Goal: Book appointment/travel/reservation

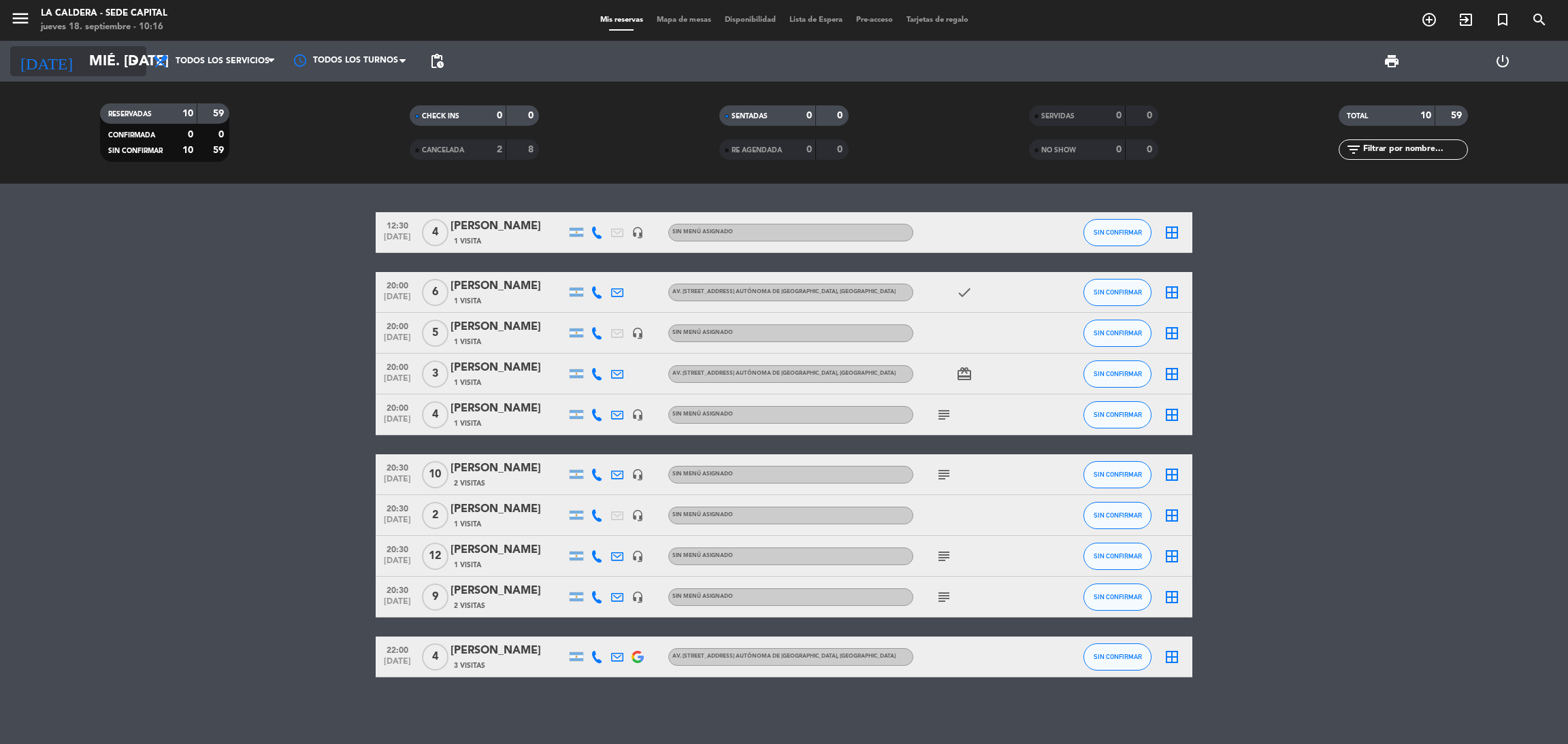
click at [117, 62] on input "mié. [DATE]" at bounding box center [175, 61] width 187 height 31
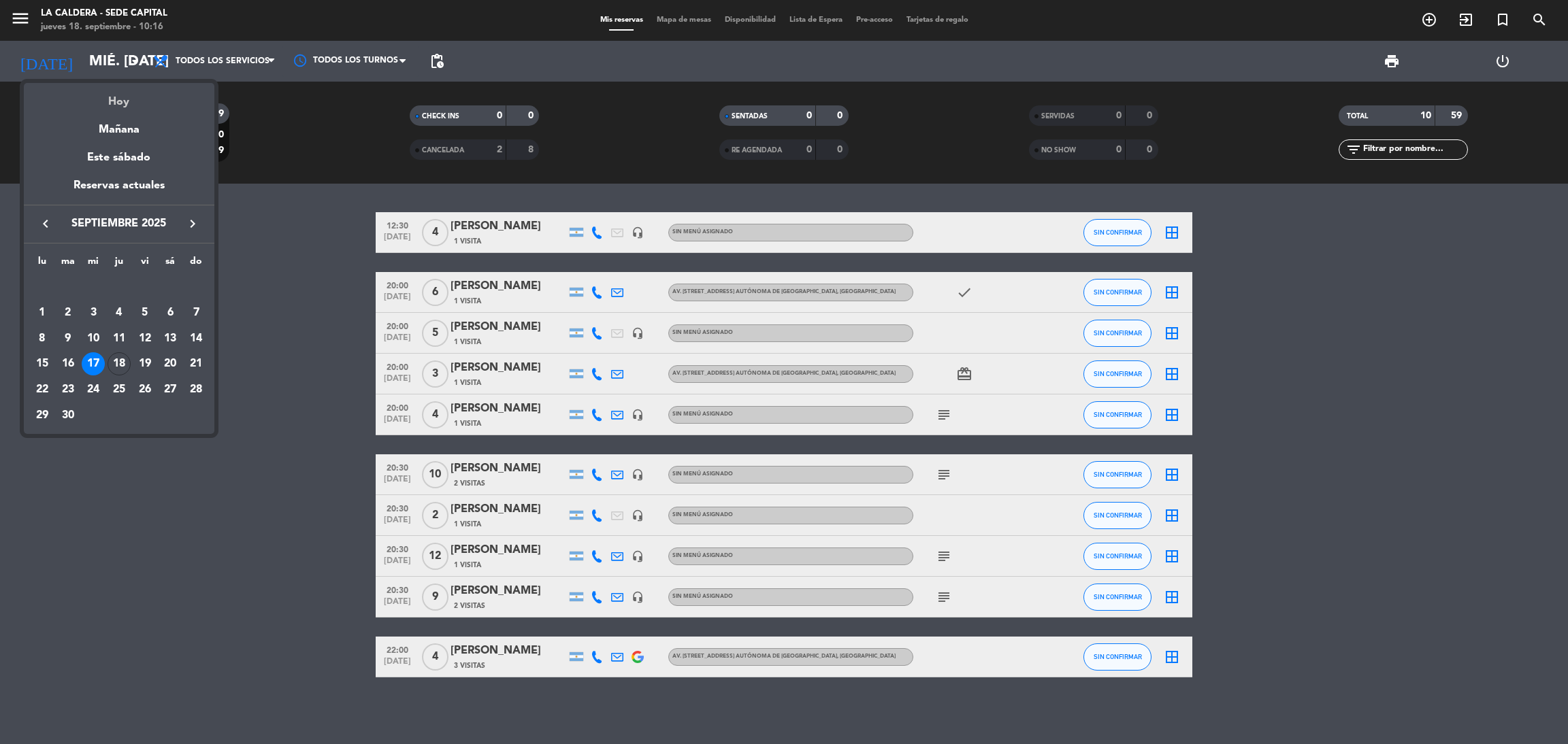
click at [150, 97] on div "Hoy" at bounding box center [119, 96] width 190 height 28
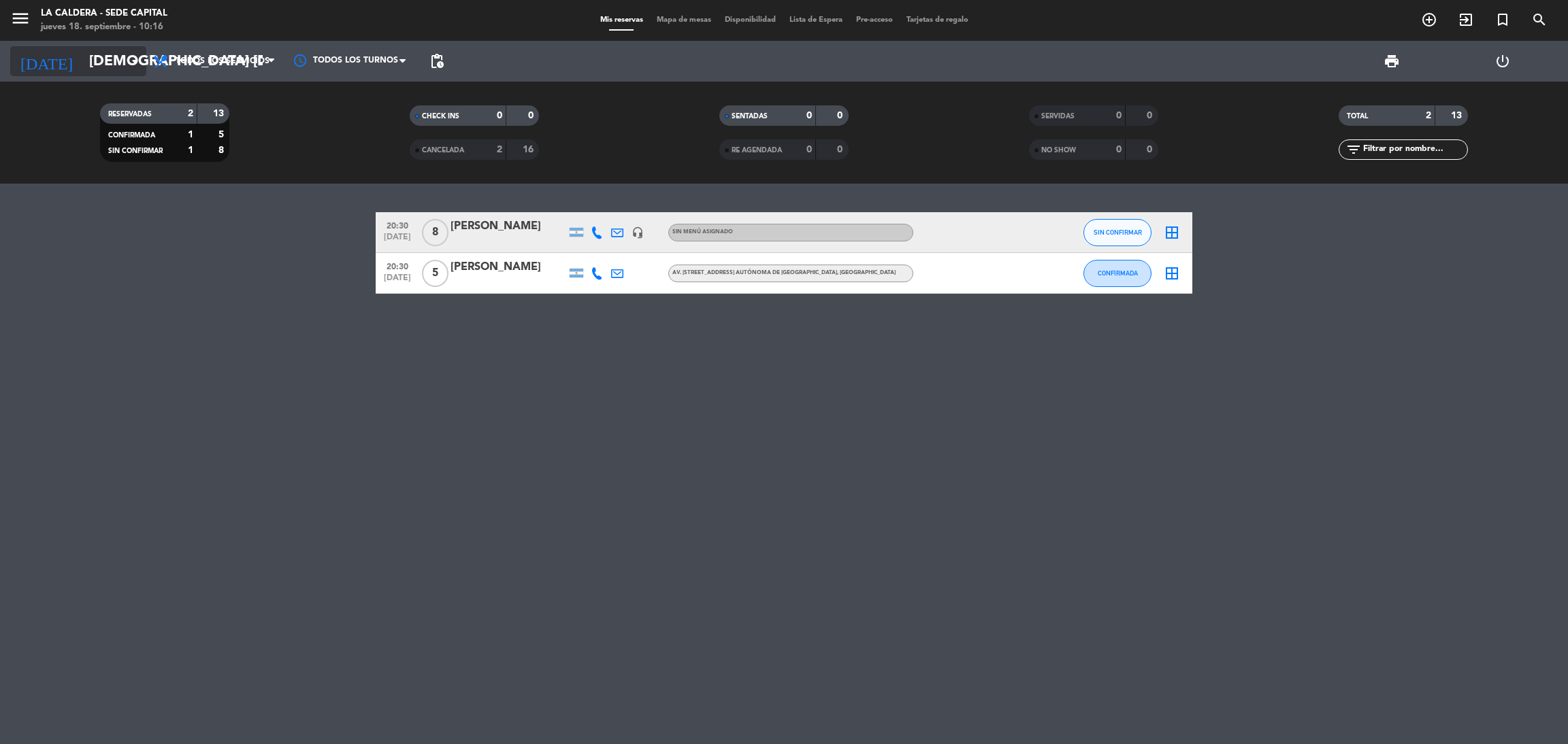
click at [133, 67] on icon "arrow_drop_down" at bounding box center [135, 61] width 16 height 16
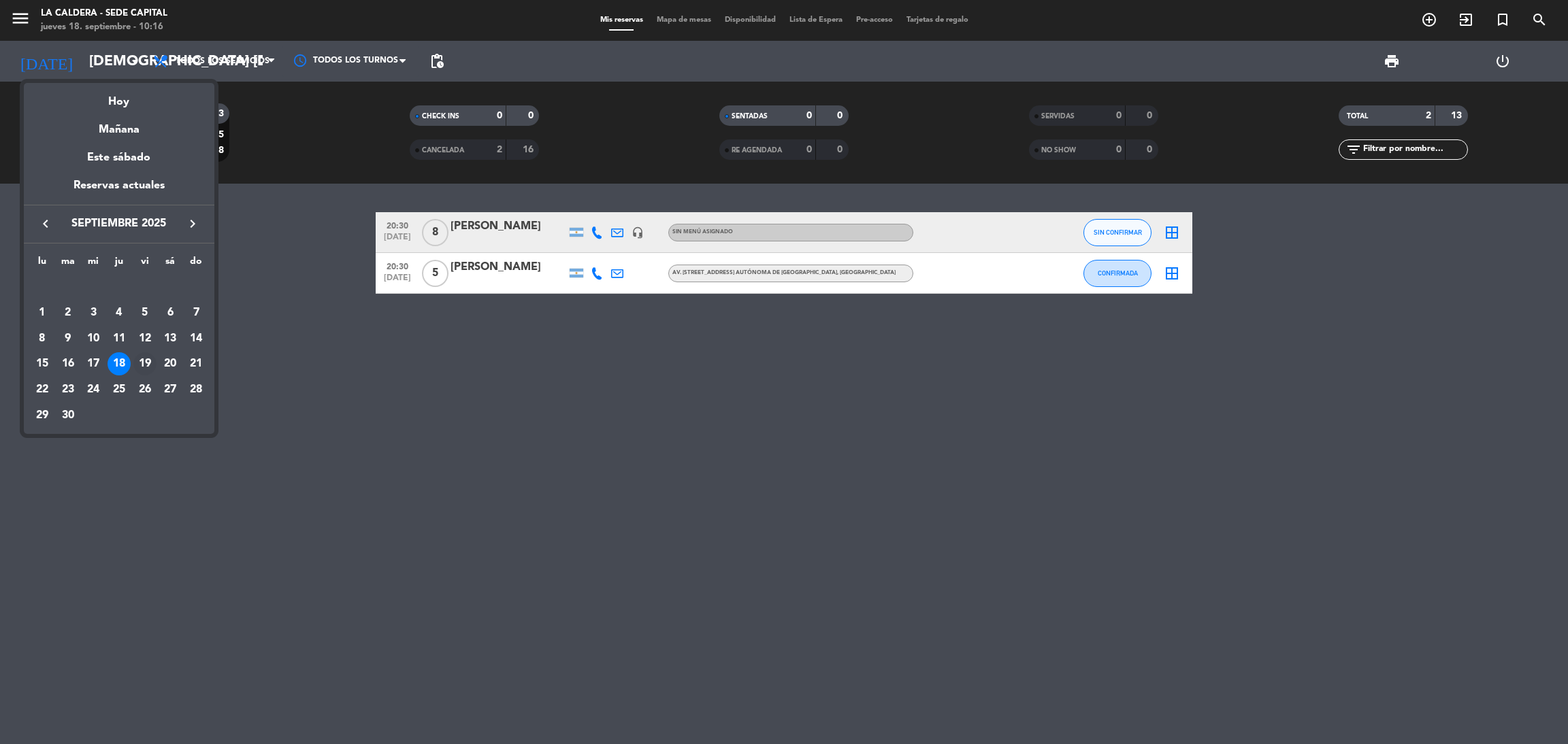
click at [141, 361] on div "19" at bounding box center [145, 364] width 23 height 23
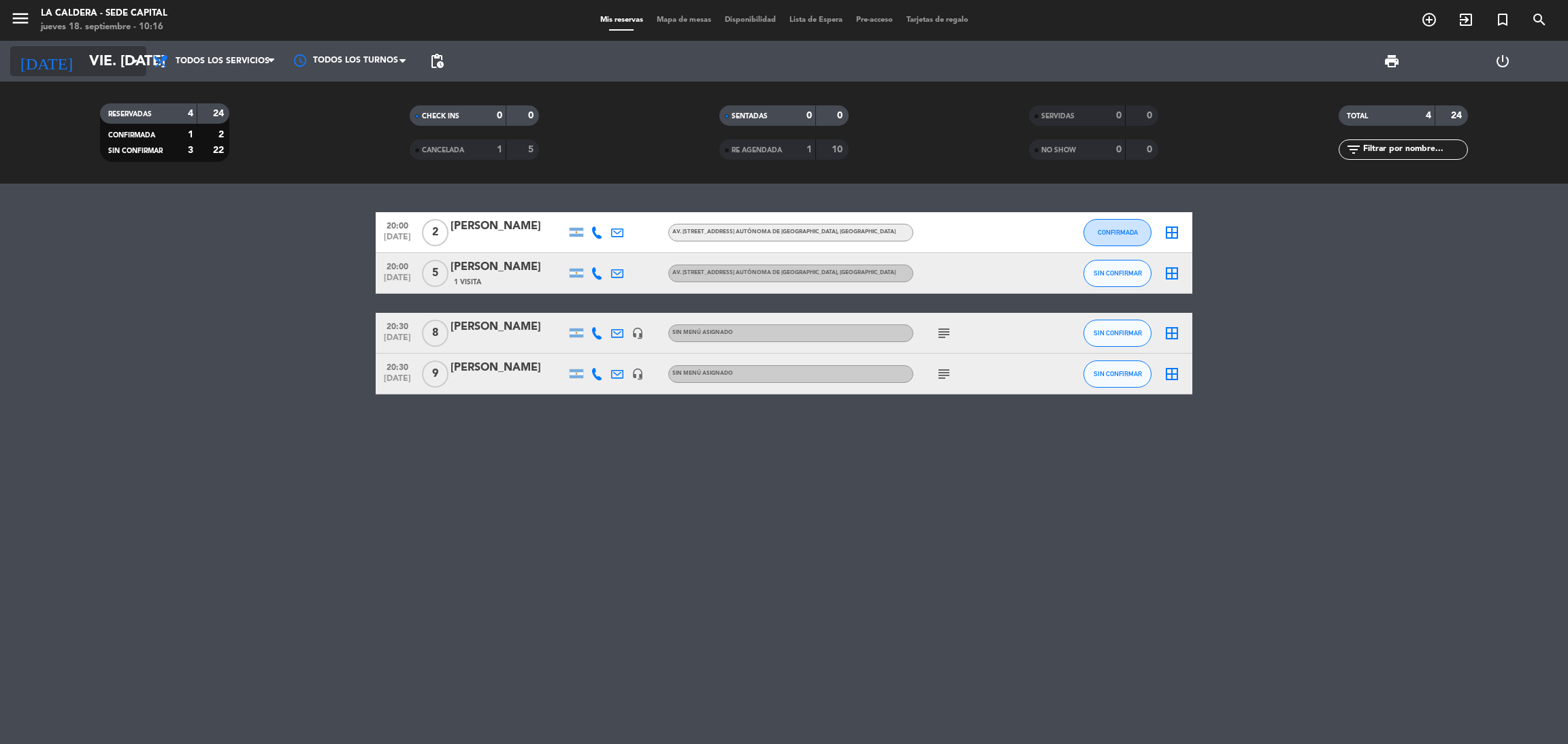
click at [82, 49] on input "vie. [DATE]" at bounding box center [175, 61] width 187 height 31
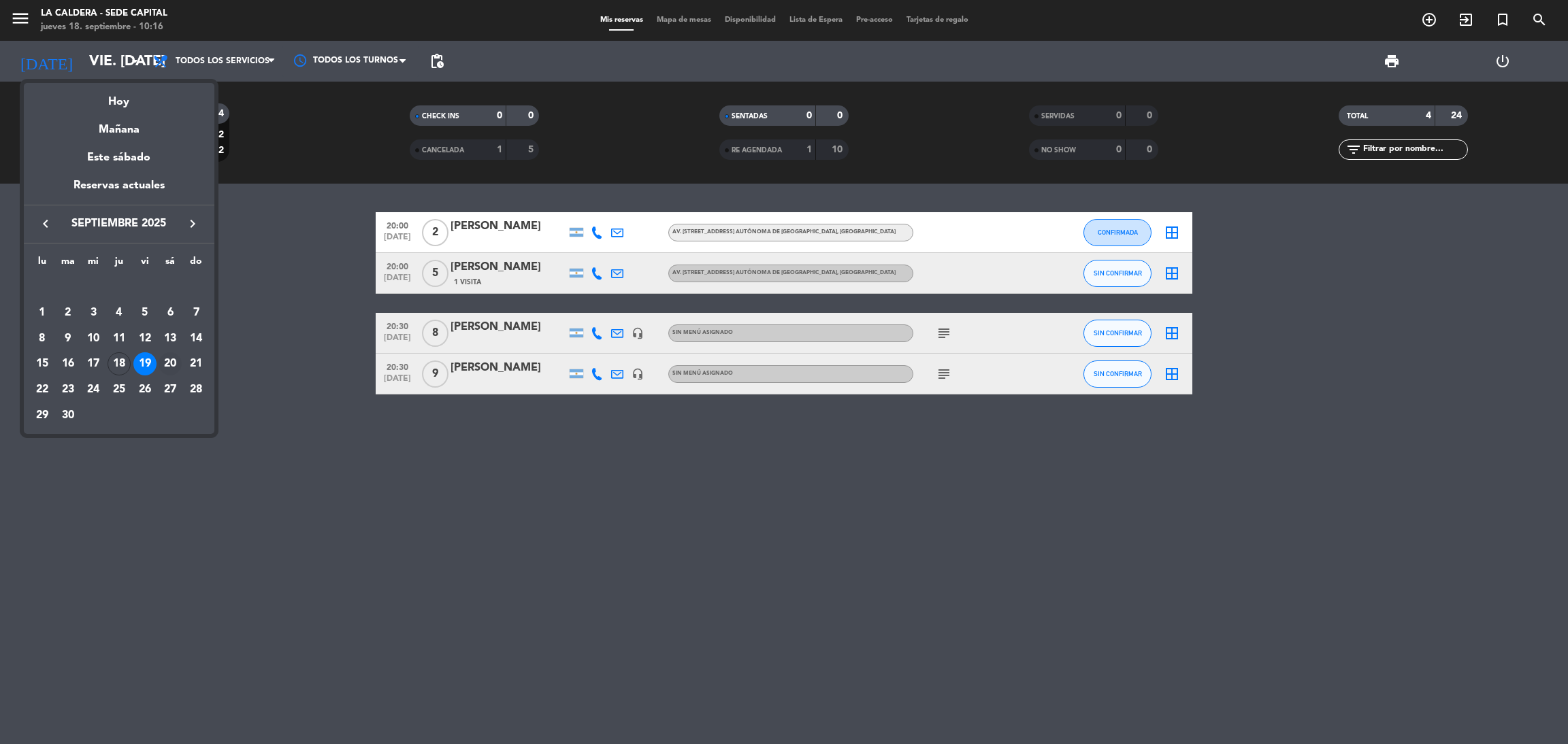
click at [168, 369] on div "20" at bounding box center [170, 364] width 23 height 23
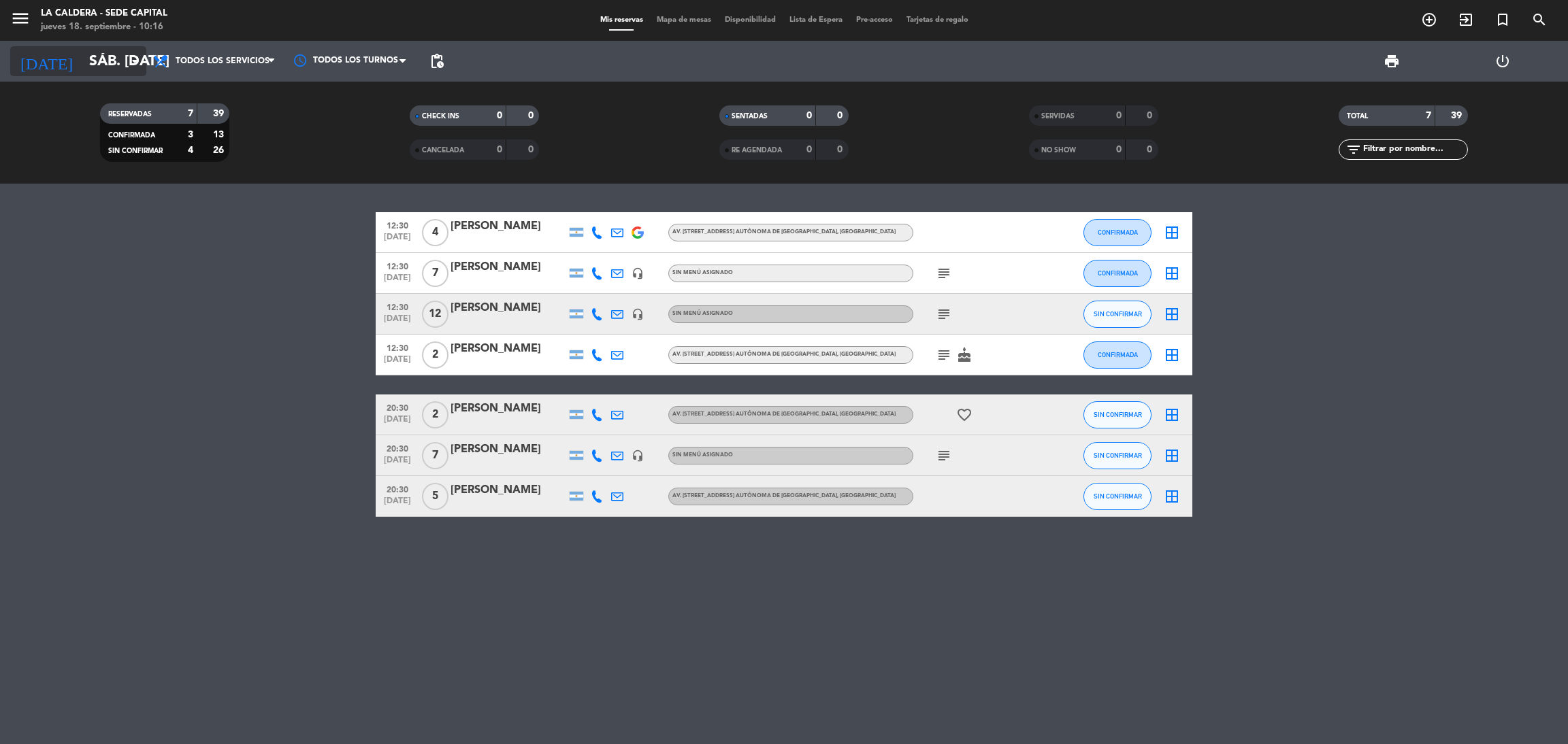
click at [107, 66] on input "sáb. [DATE]" at bounding box center [175, 61] width 187 height 31
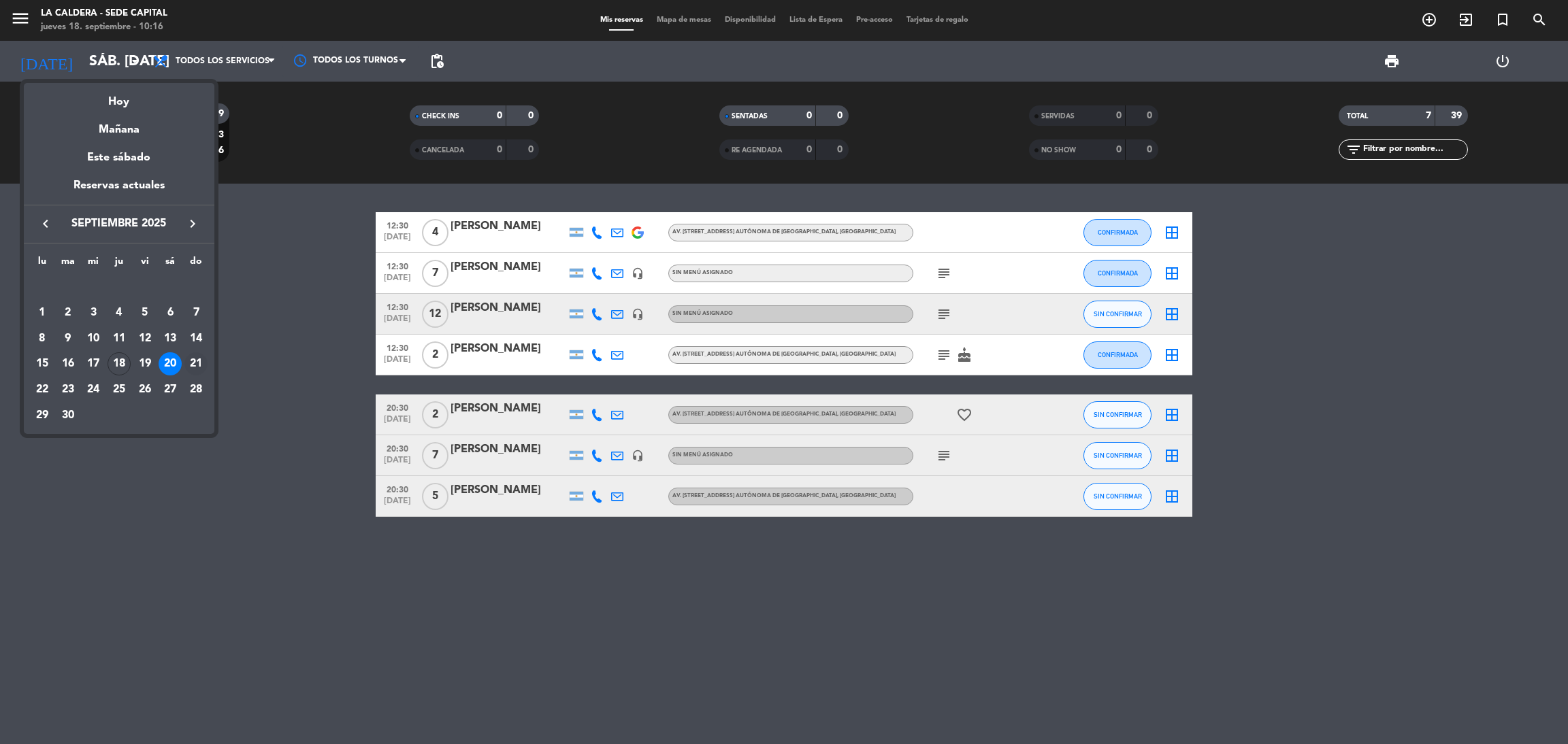
click at [198, 360] on div "21" at bounding box center [195, 364] width 23 height 23
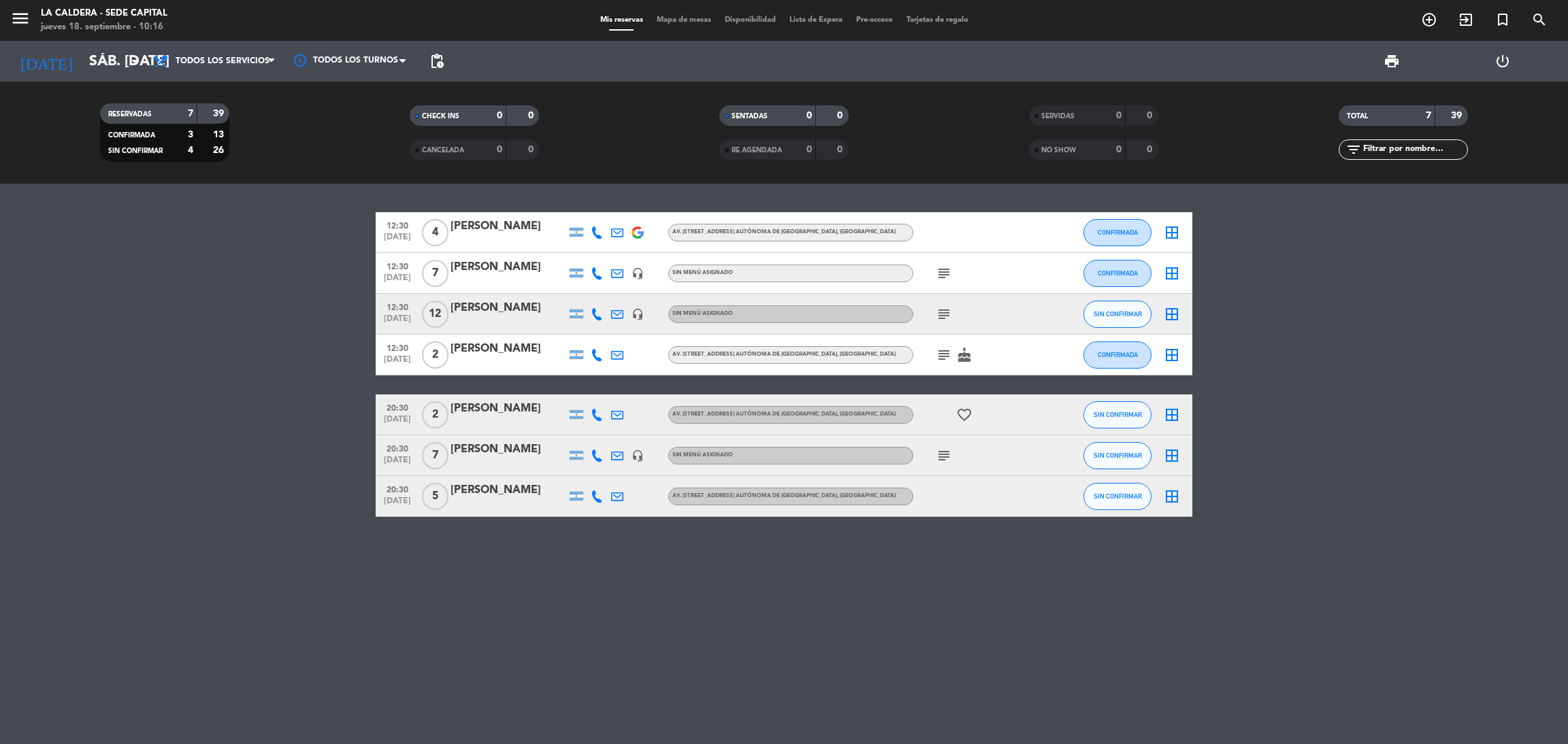
type input "dom. [DATE]"
